Goal: Task Accomplishment & Management: Manage account settings

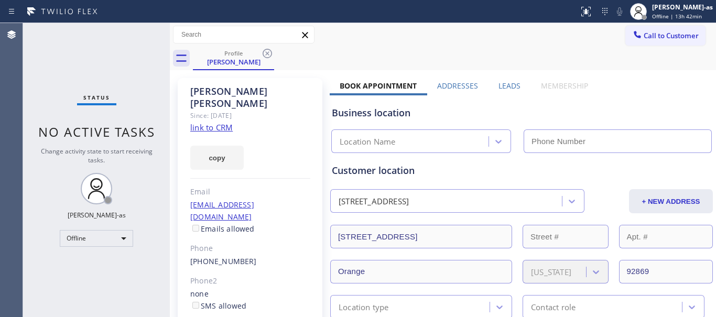
type input "[PHONE_NUMBER]"
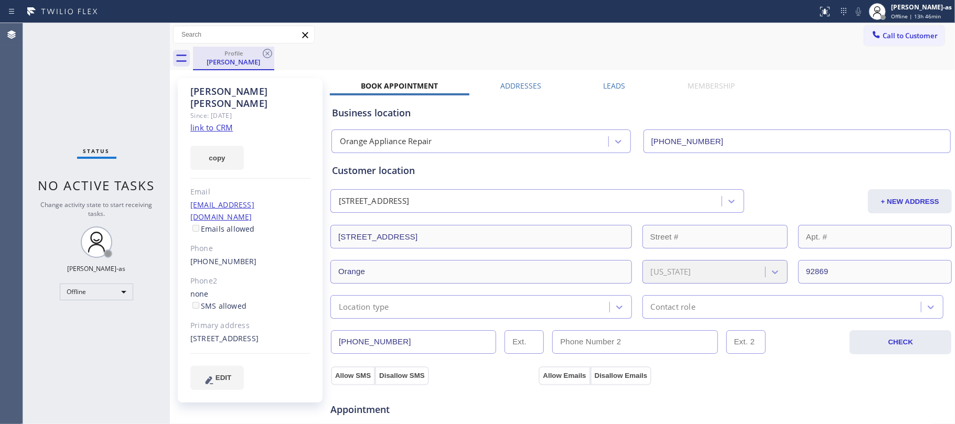
click at [240, 60] on div "[PERSON_NAME]" at bounding box center [233, 61] width 79 height 9
click at [86, 291] on div "Offline" at bounding box center [96, 292] width 73 height 17
click at [99, 317] on li "Unavailable" at bounding box center [95, 333] width 71 height 13
click at [100, 107] on div "Status No active tasks Change activity state to start receiving tasks. [PERSON_…" at bounding box center [96, 223] width 147 height 401
click at [95, 80] on div "Status No active tasks Change activity state to start receiving tasks. [PERSON_…" at bounding box center [96, 223] width 147 height 401
